Goal: Task Accomplishment & Management: Manage account settings

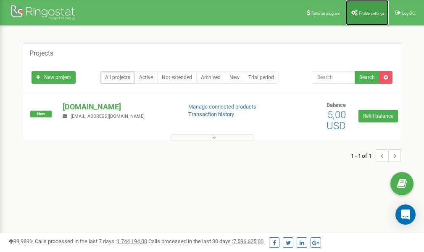
click at [364, 10] on link "Profile settings" at bounding box center [367, 12] width 43 height 25
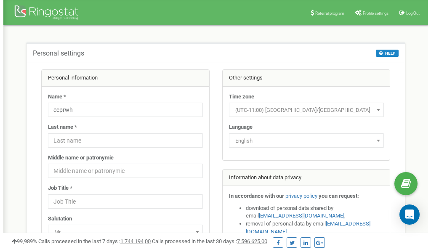
scroll to position [42, 0]
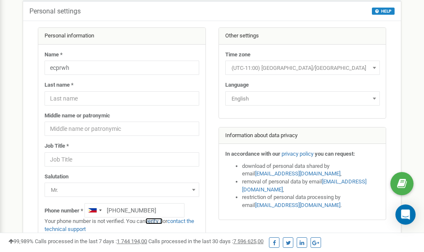
click at [159, 221] on link "verify it" at bounding box center [154, 221] width 17 height 6
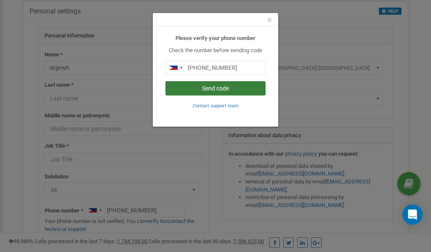
click at [202, 88] on button "Send code" at bounding box center [215, 88] width 100 height 14
